Goal: Transaction & Acquisition: Purchase product/service

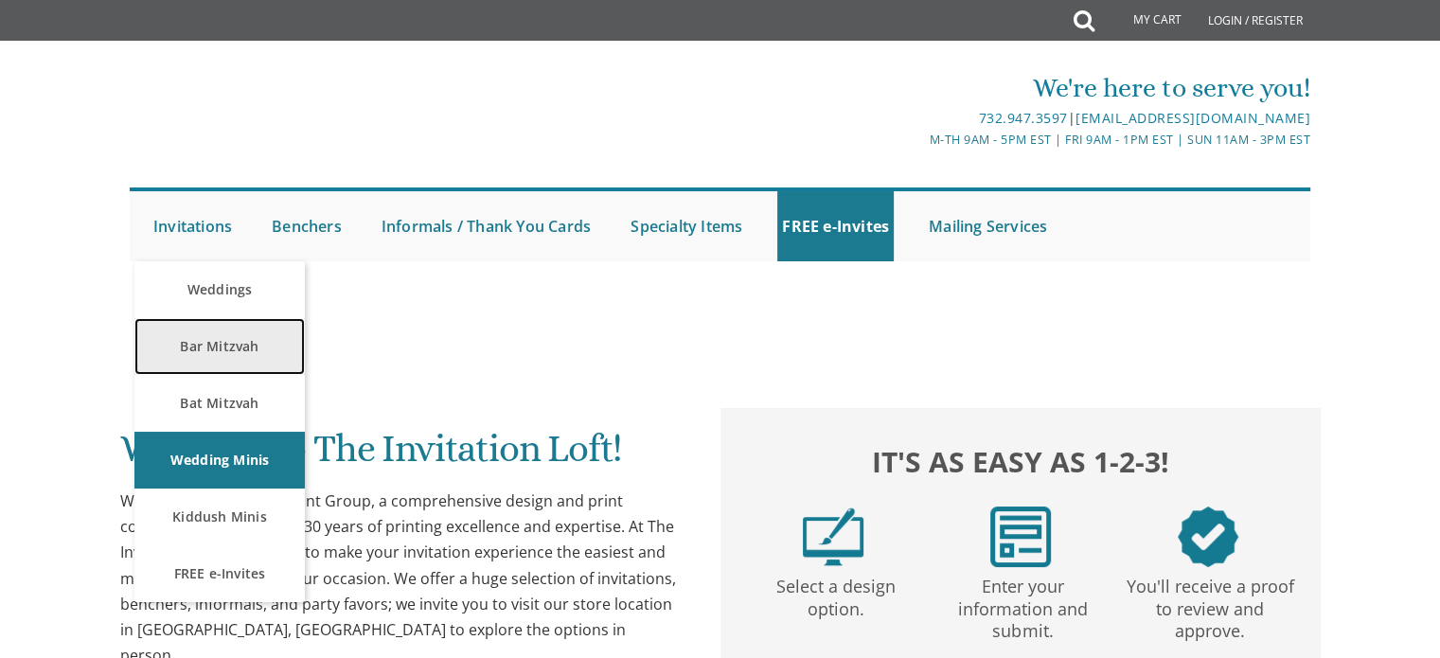
click at [201, 352] on link "Bar Mitzvah" at bounding box center [219, 346] width 170 height 57
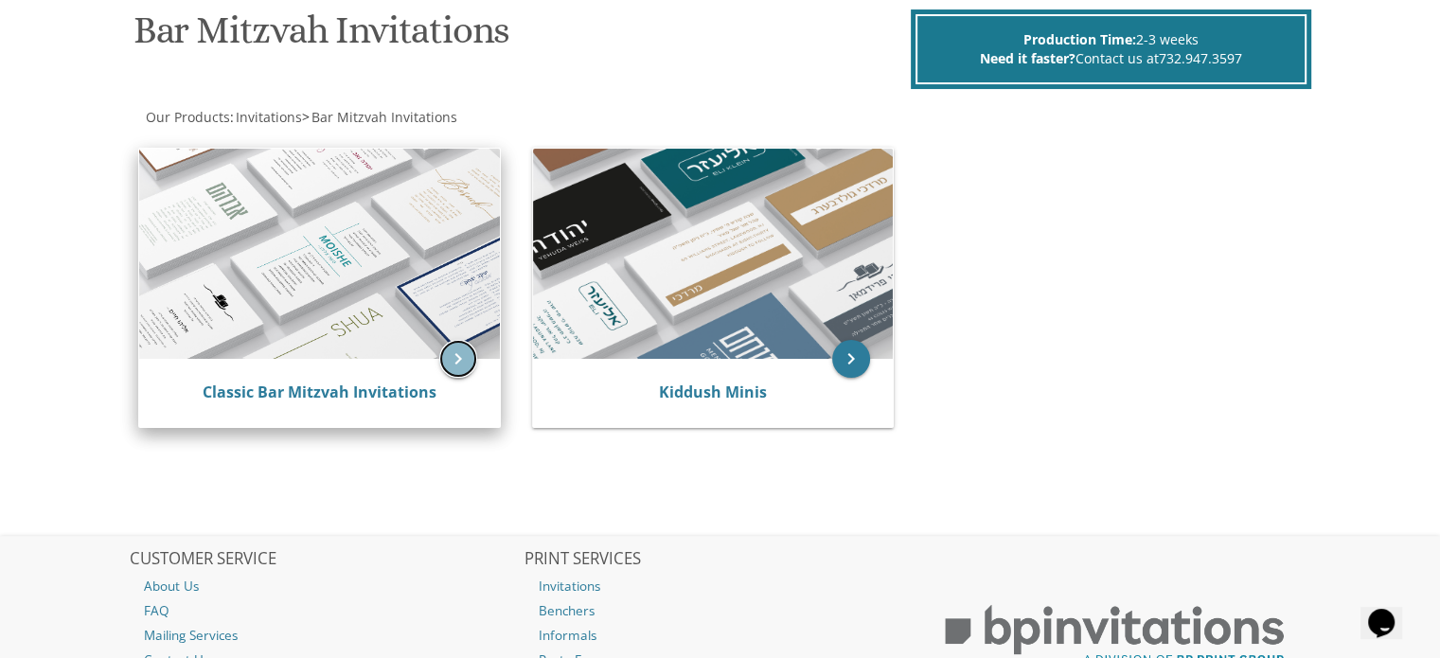
click at [461, 374] on icon "keyboard_arrow_right" at bounding box center [458, 359] width 38 height 38
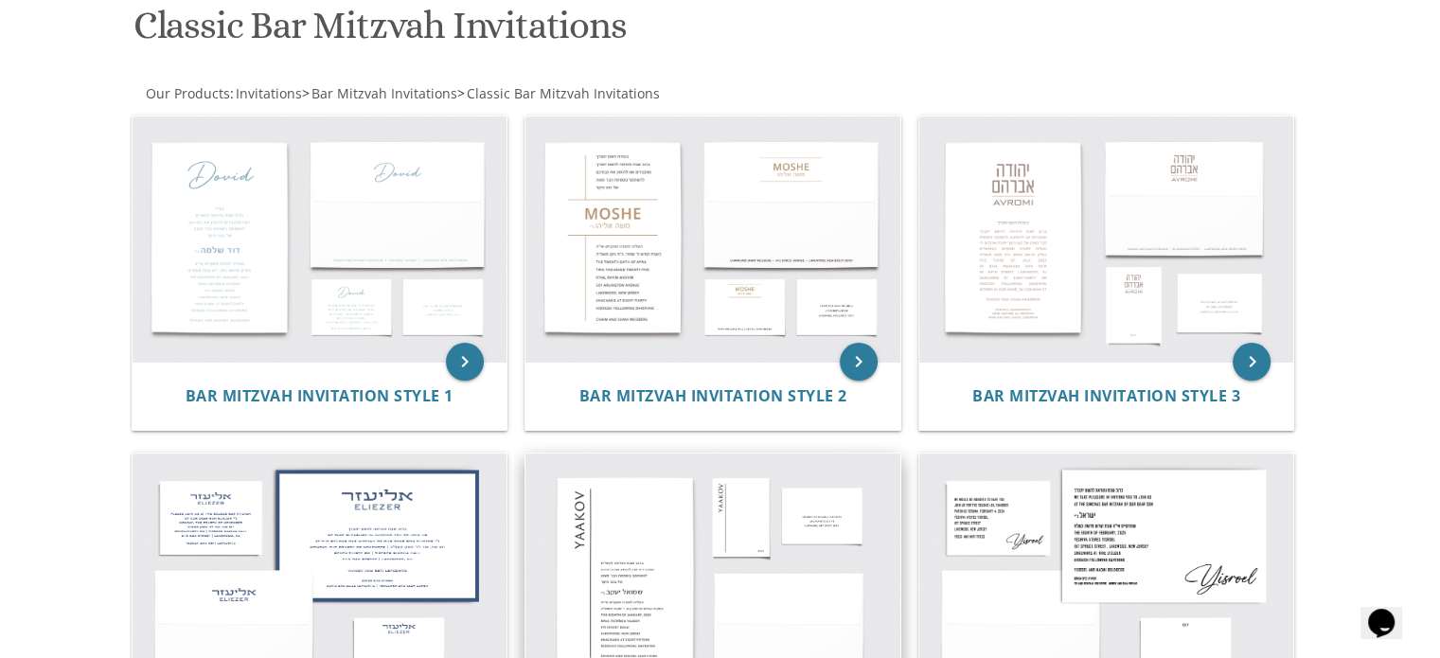
scroll to position [279, 0]
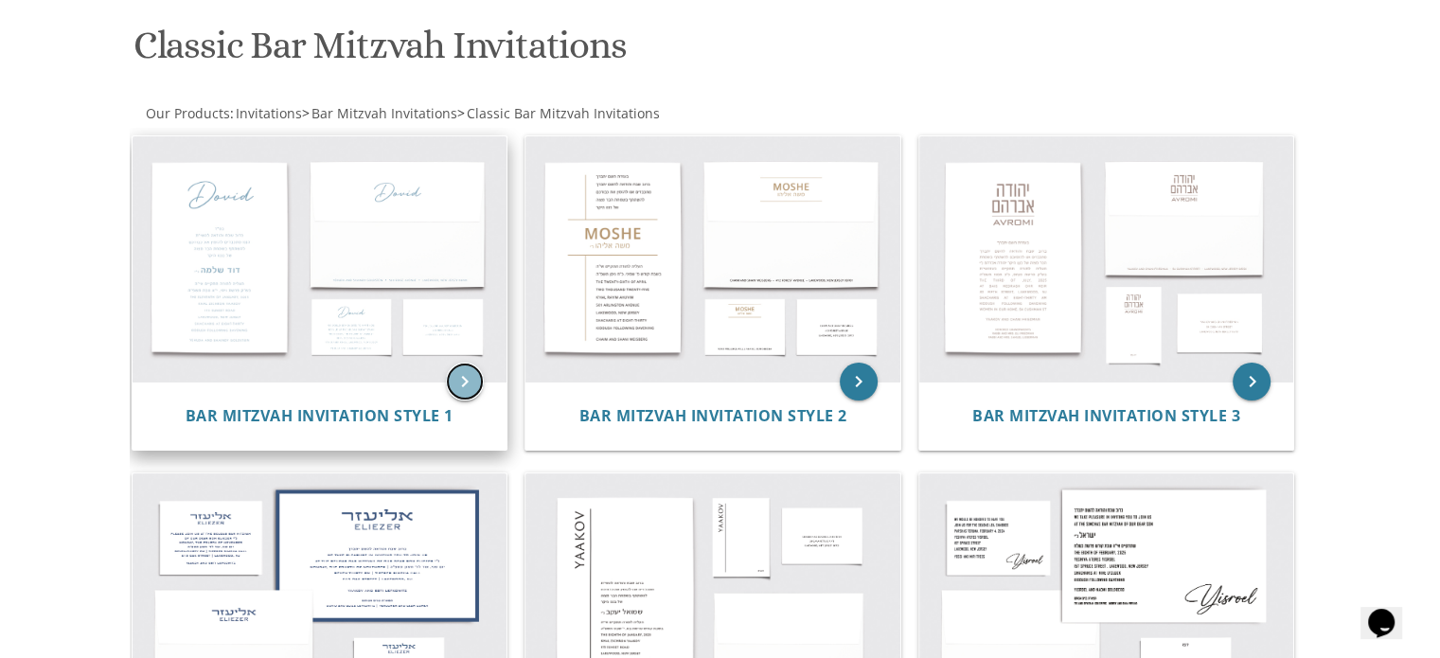
click at [477, 382] on icon "keyboard_arrow_right" at bounding box center [465, 382] width 38 height 38
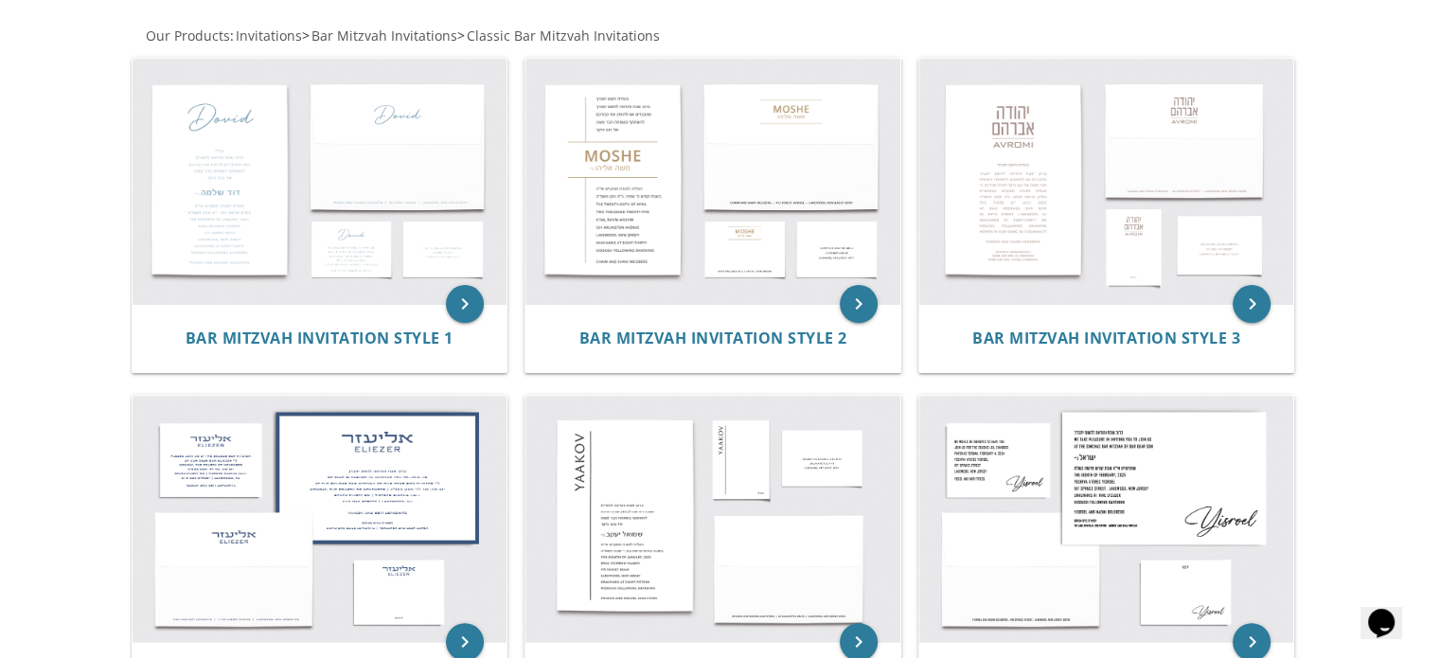
scroll to position [364, 0]
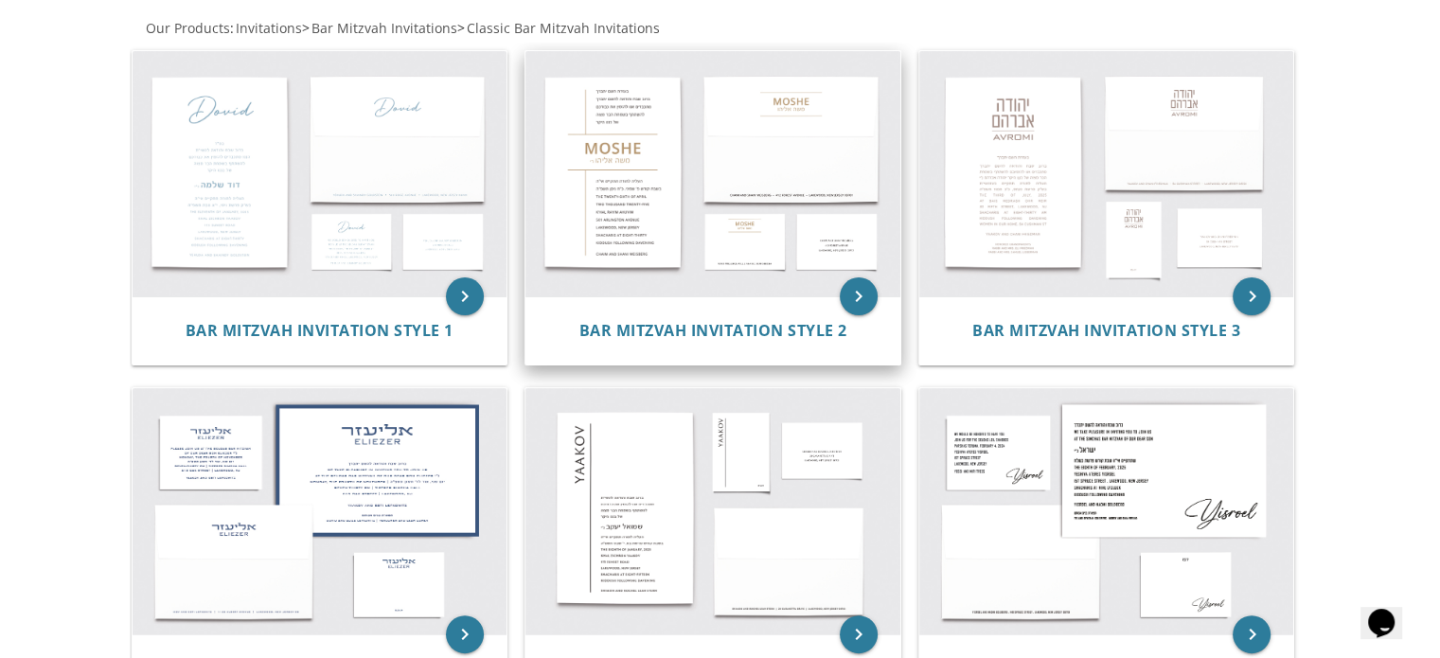
click at [633, 221] on img at bounding box center [712, 174] width 375 height 246
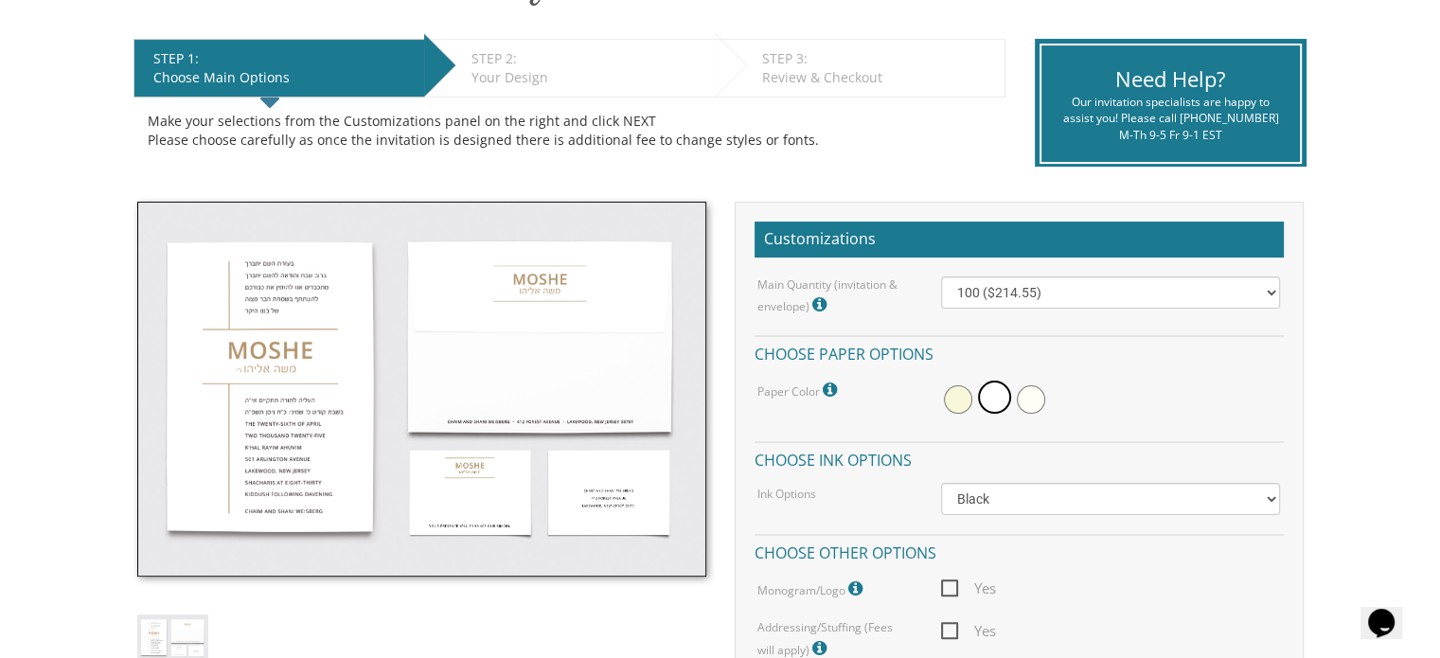
scroll to position [366, 0]
